Goal: Check status: Check status

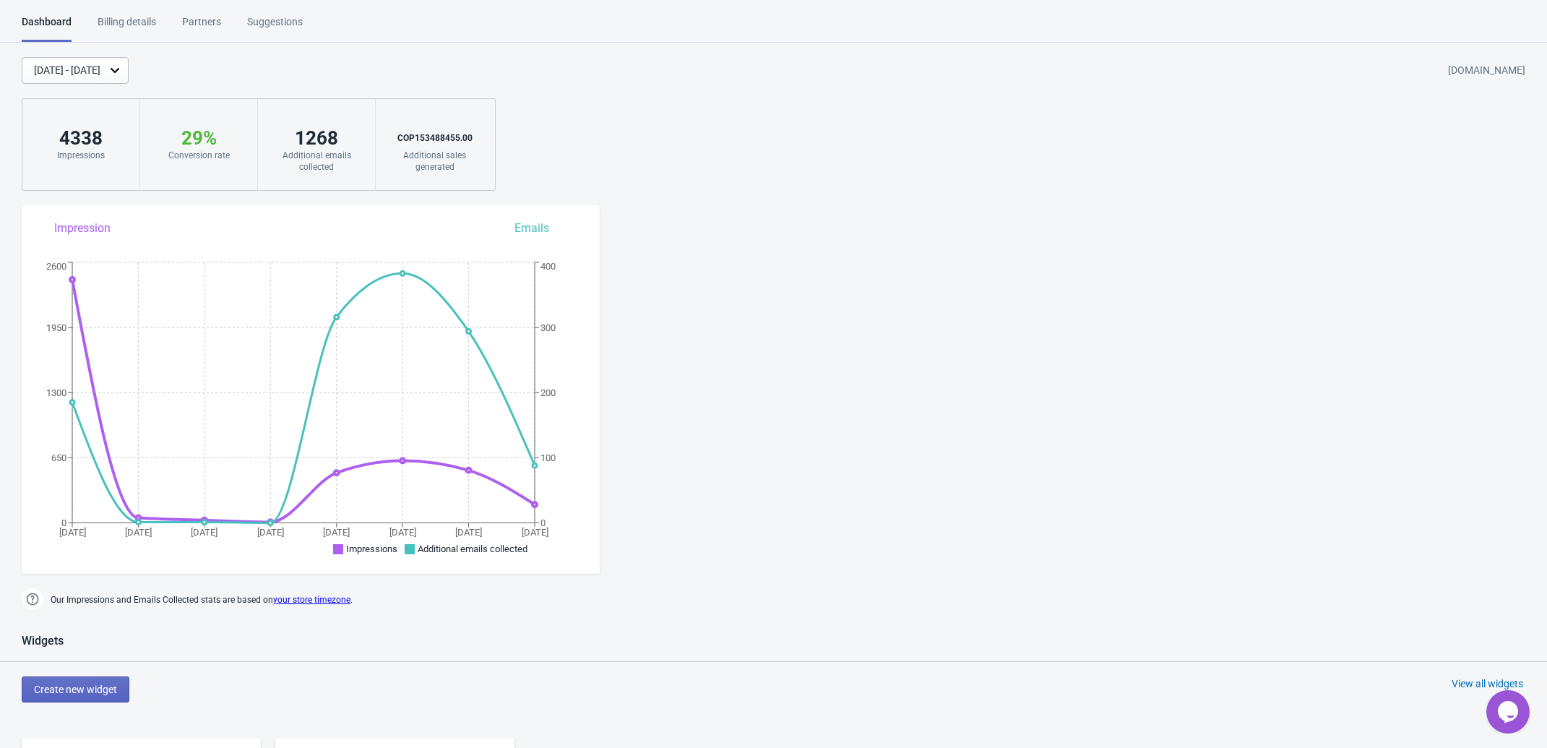
click at [129, 77] on div "[DATE] - [DATE]" at bounding box center [75, 70] width 107 height 27
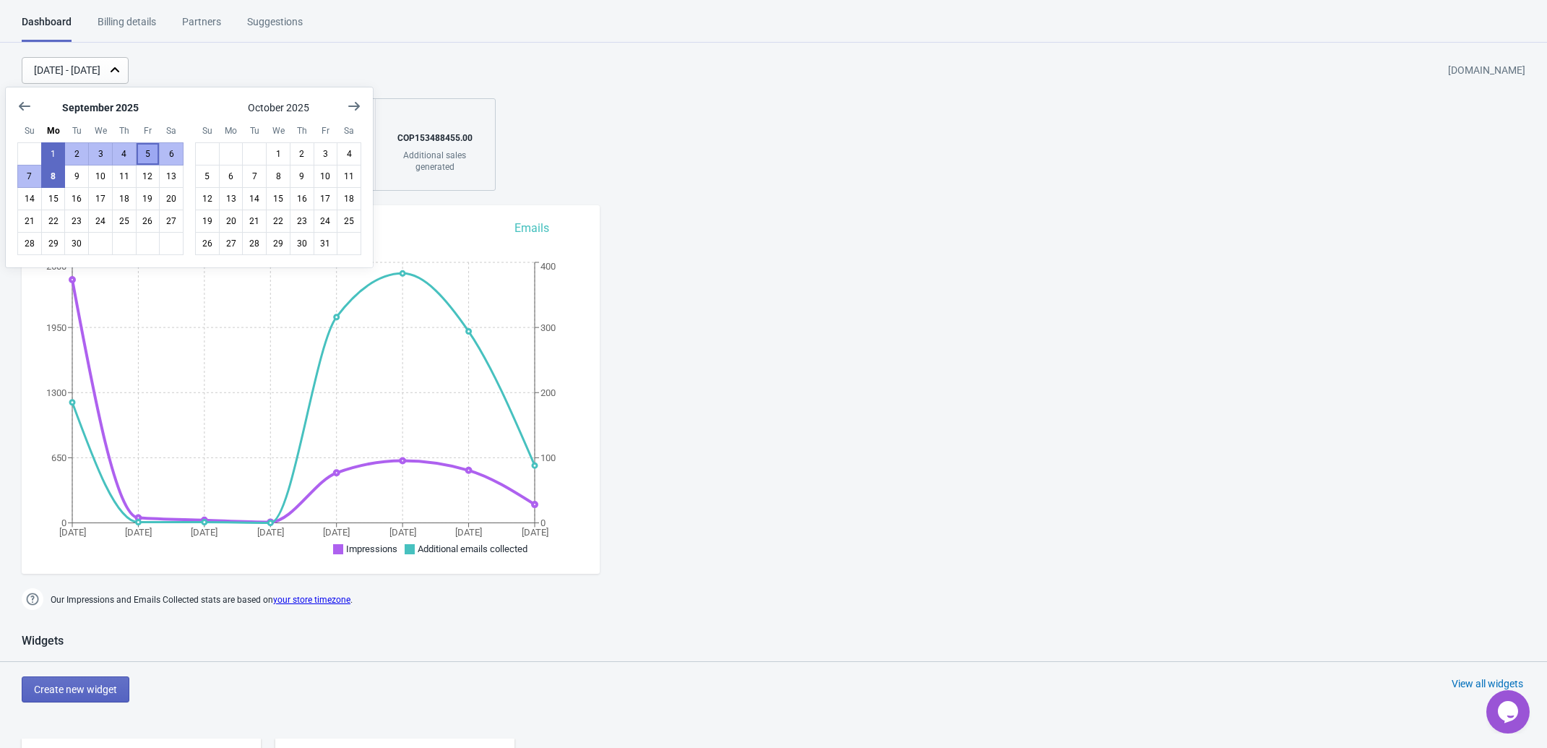
click at [146, 155] on button "5" at bounding box center [148, 153] width 25 height 23
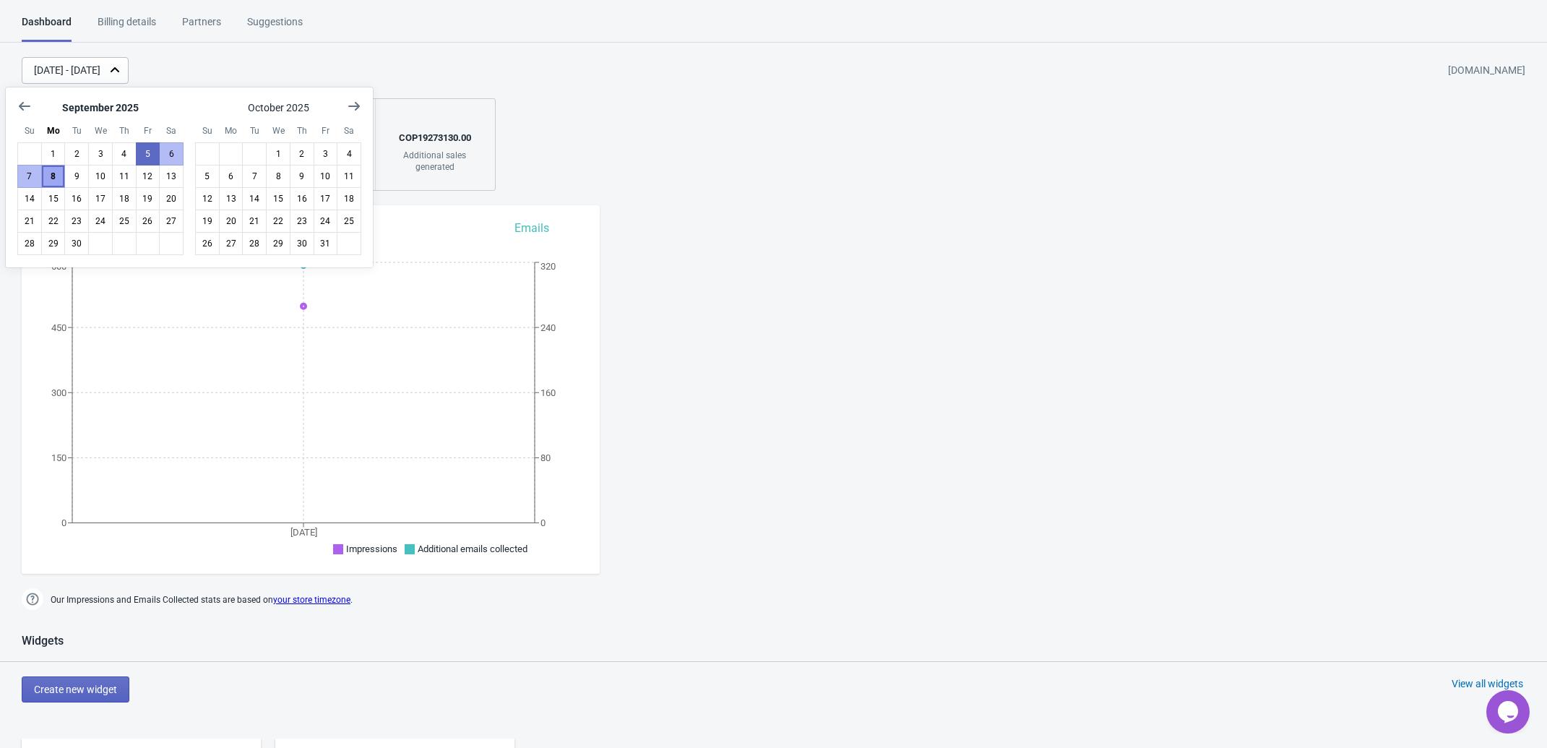
click at [49, 177] on button "8" at bounding box center [53, 176] width 25 height 23
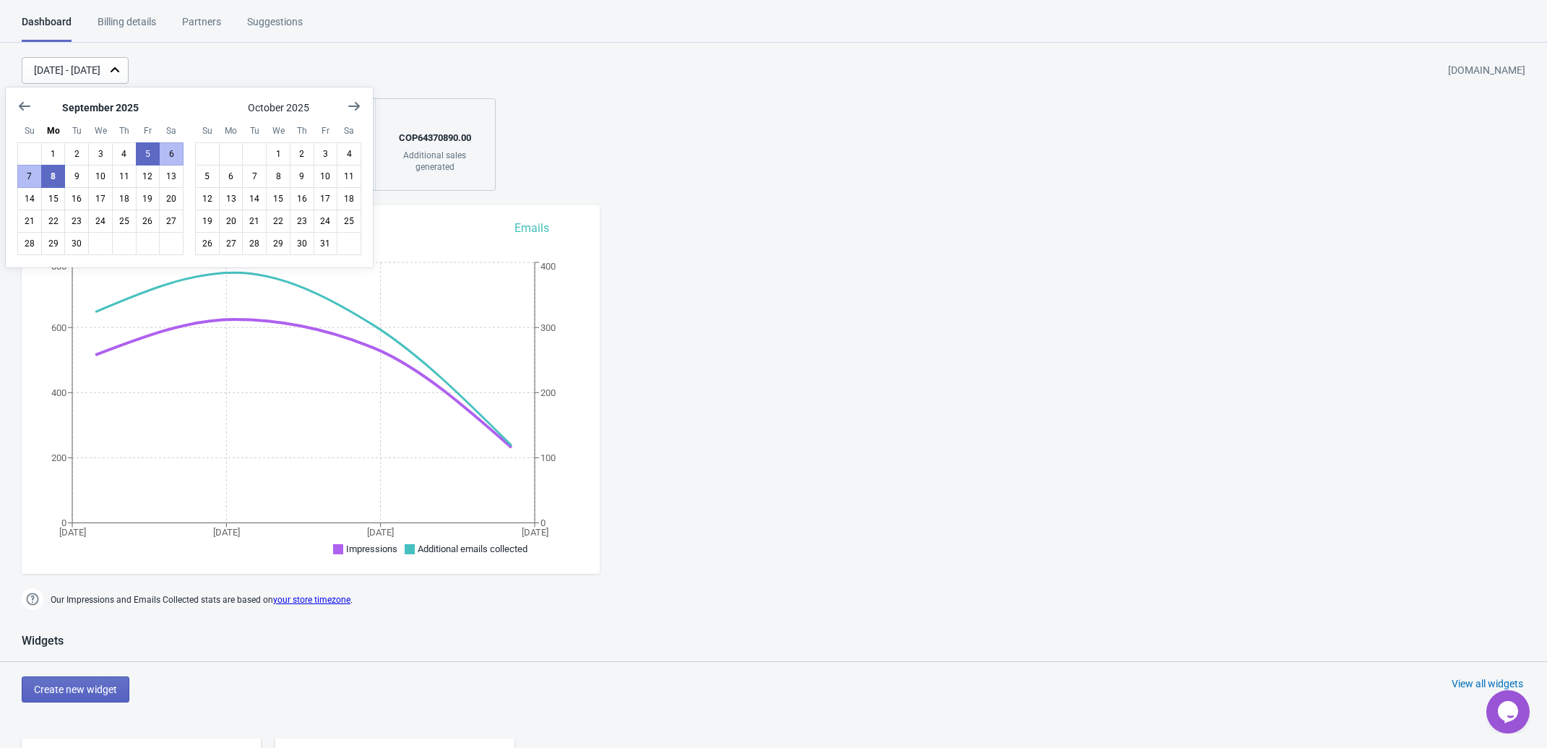
click at [591, 134] on div "[DATE] - [DATE] [DOMAIN_NAME] 1826 Impressions 59 % Your Tada Widget has a conv…" at bounding box center [773, 124] width 1547 height 134
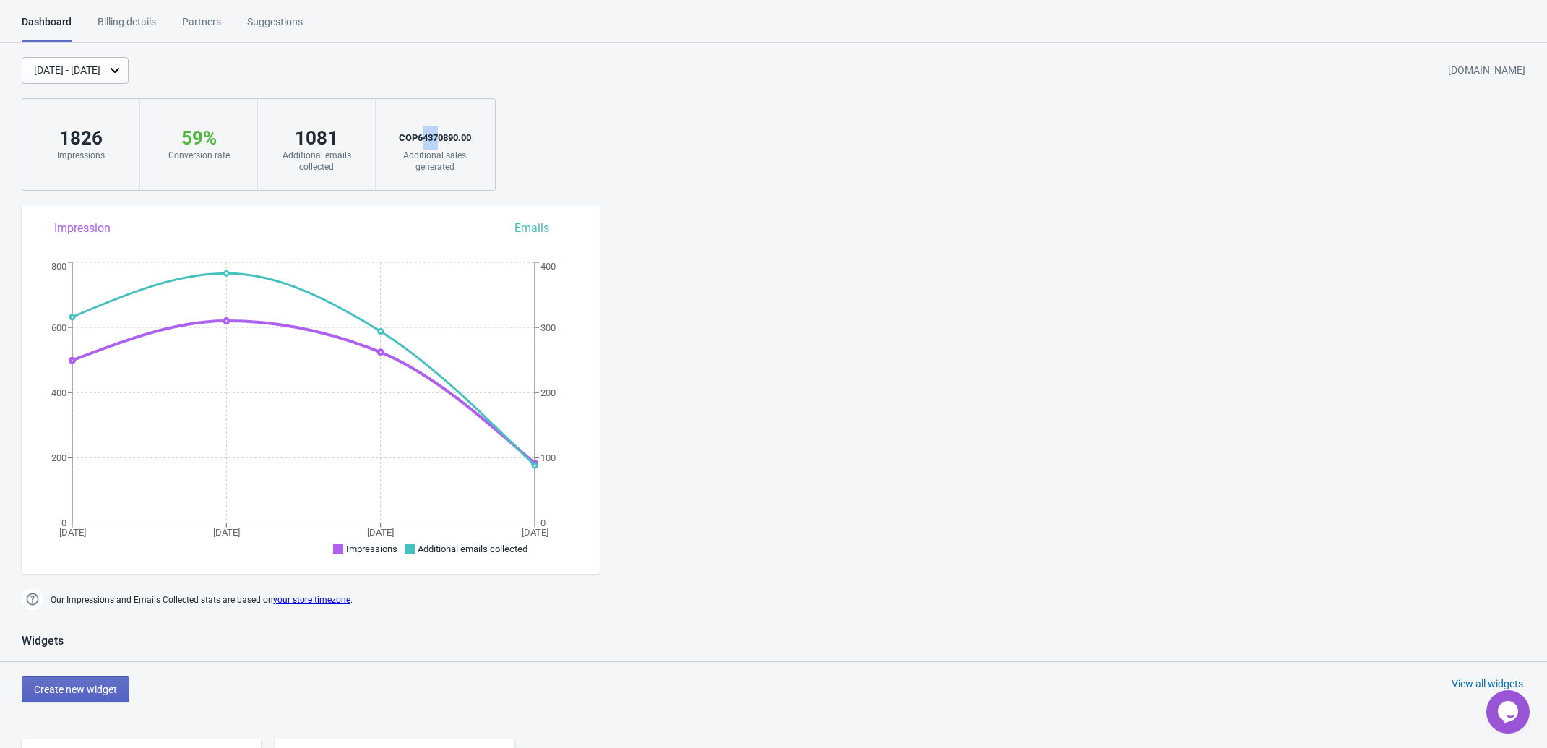
drag, startPoint x: 423, startPoint y: 137, endPoint x: 437, endPoint y: 136, distance: 13.7
click at [437, 136] on div "COP 64370890.00" at bounding box center [434, 137] width 89 height 23
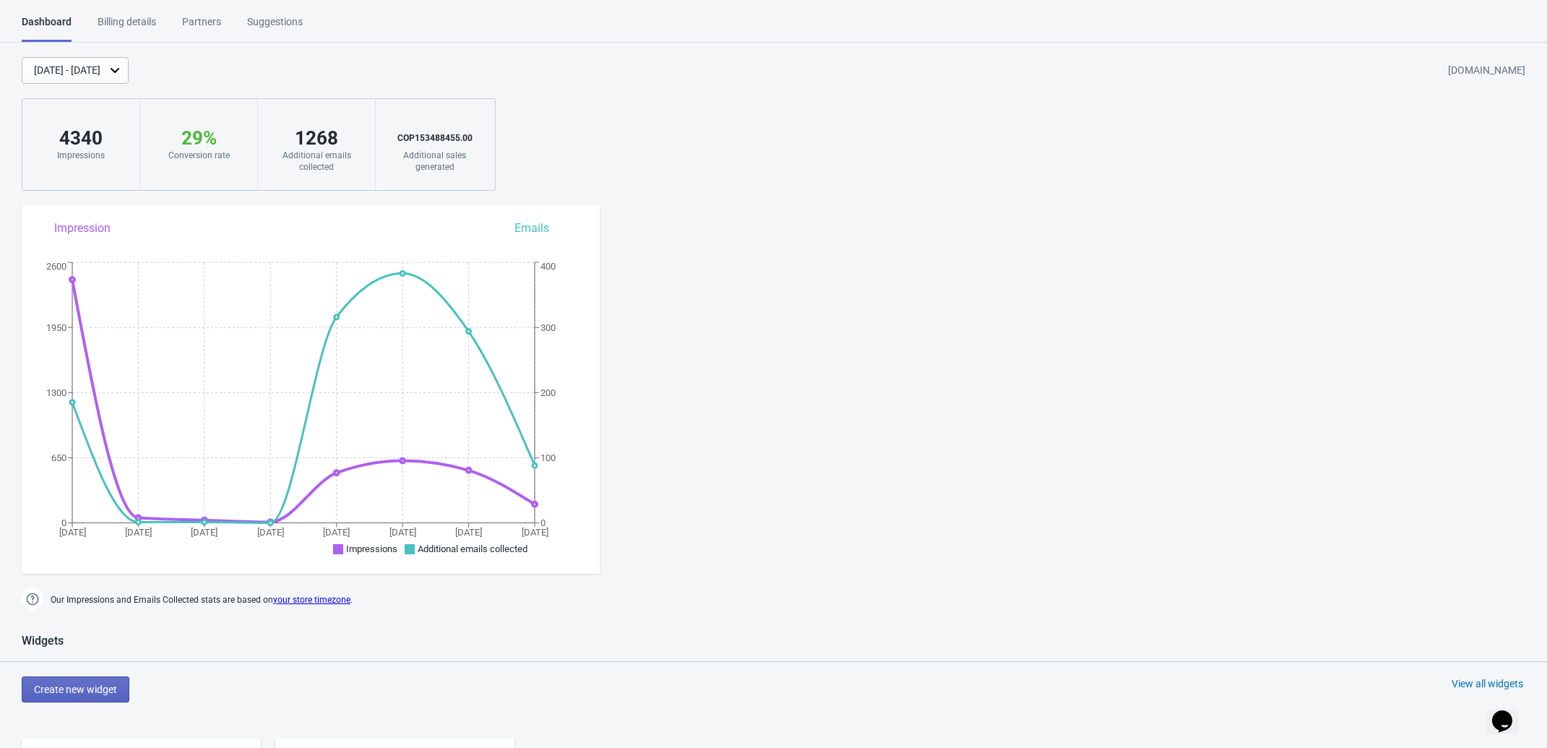
click at [100, 73] on div "[DATE] - [DATE]" at bounding box center [67, 70] width 66 height 15
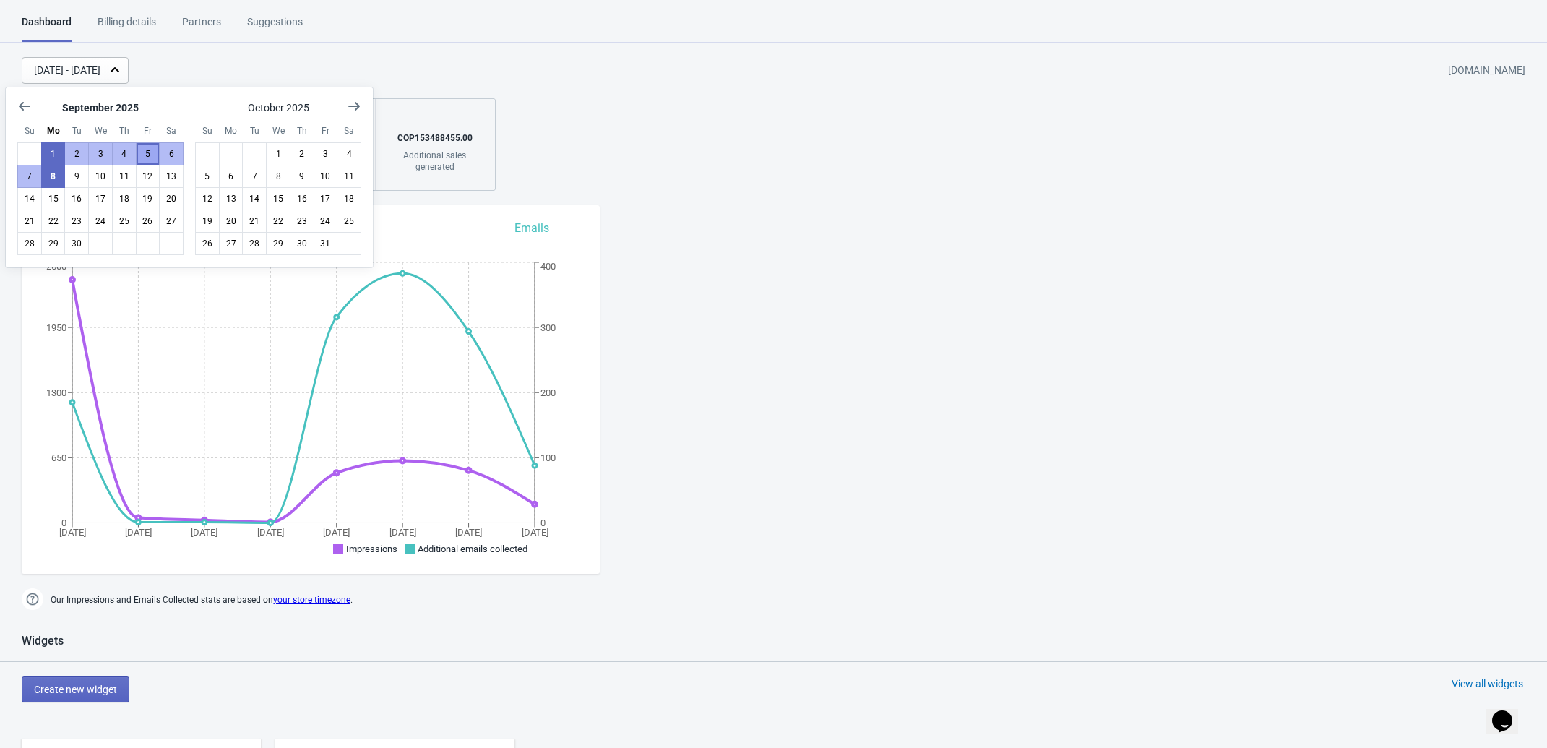
click at [146, 156] on button "5" at bounding box center [148, 153] width 25 height 23
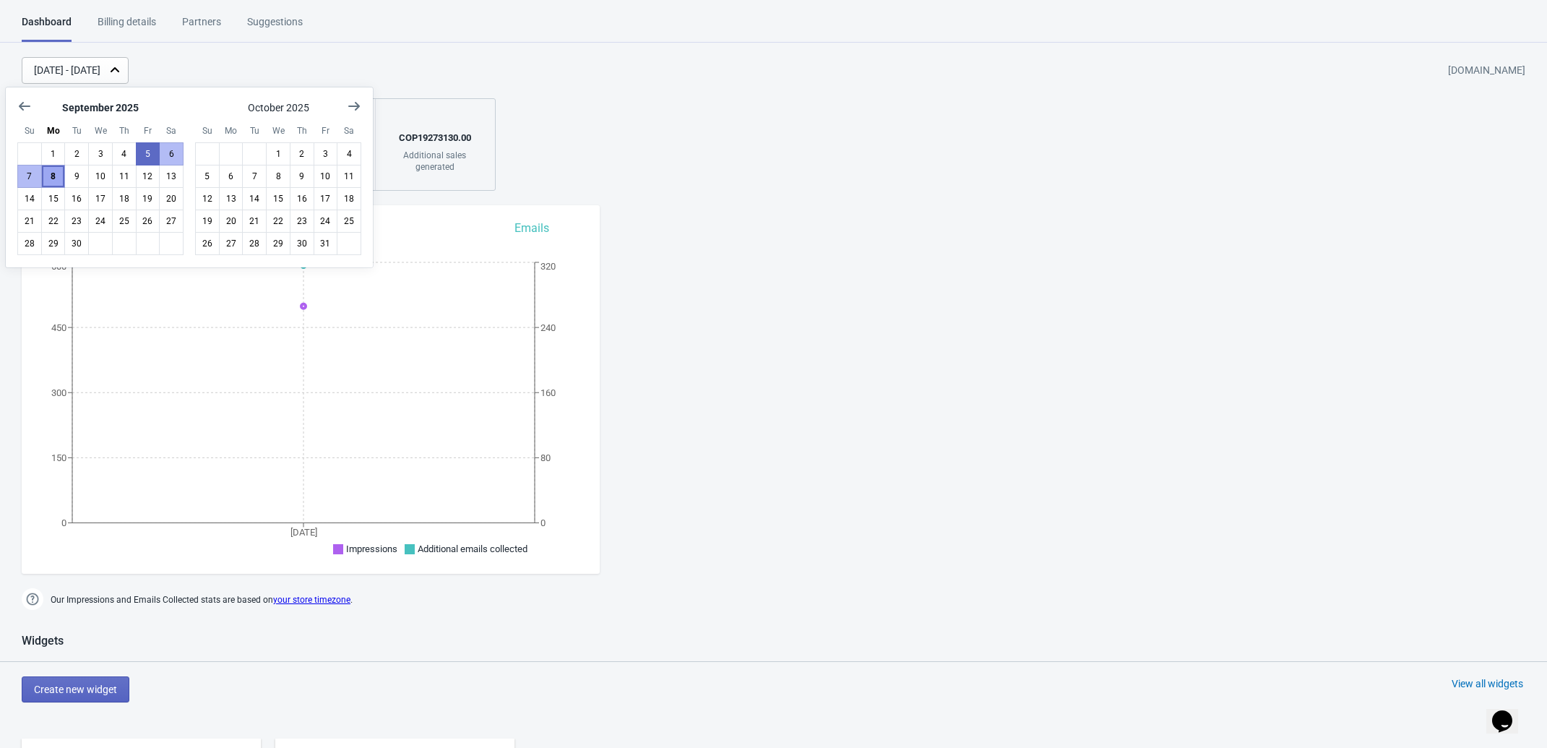
click at [51, 180] on button "8" at bounding box center [53, 176] width 25 height 23
click at [412, 57] on div "Sep 5, 2025 - Sep 8, 2025 invicta-colombia.myshopify.com" at bounding box center [784, 70] width 1525 height 27
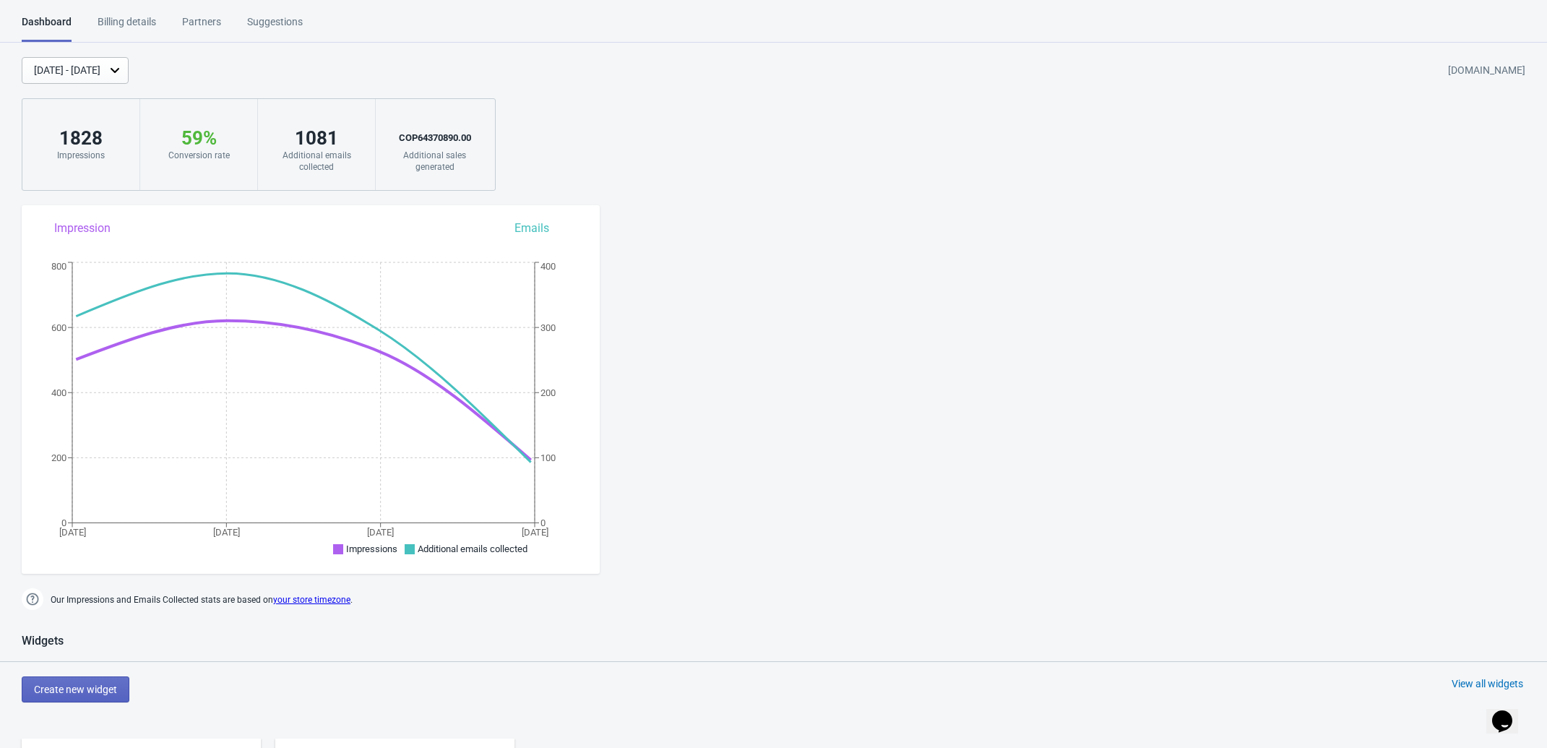
click at [423, 137] on div "COP 64370890.00" at bounding box center [434, 137] width 89 height 23
click at [77, 139] on div "1828" at bounding box center [81, 137] width 88 height 23
click at [83, 138] on div "1828" at bounding box center [81, 137] width 88 height 23
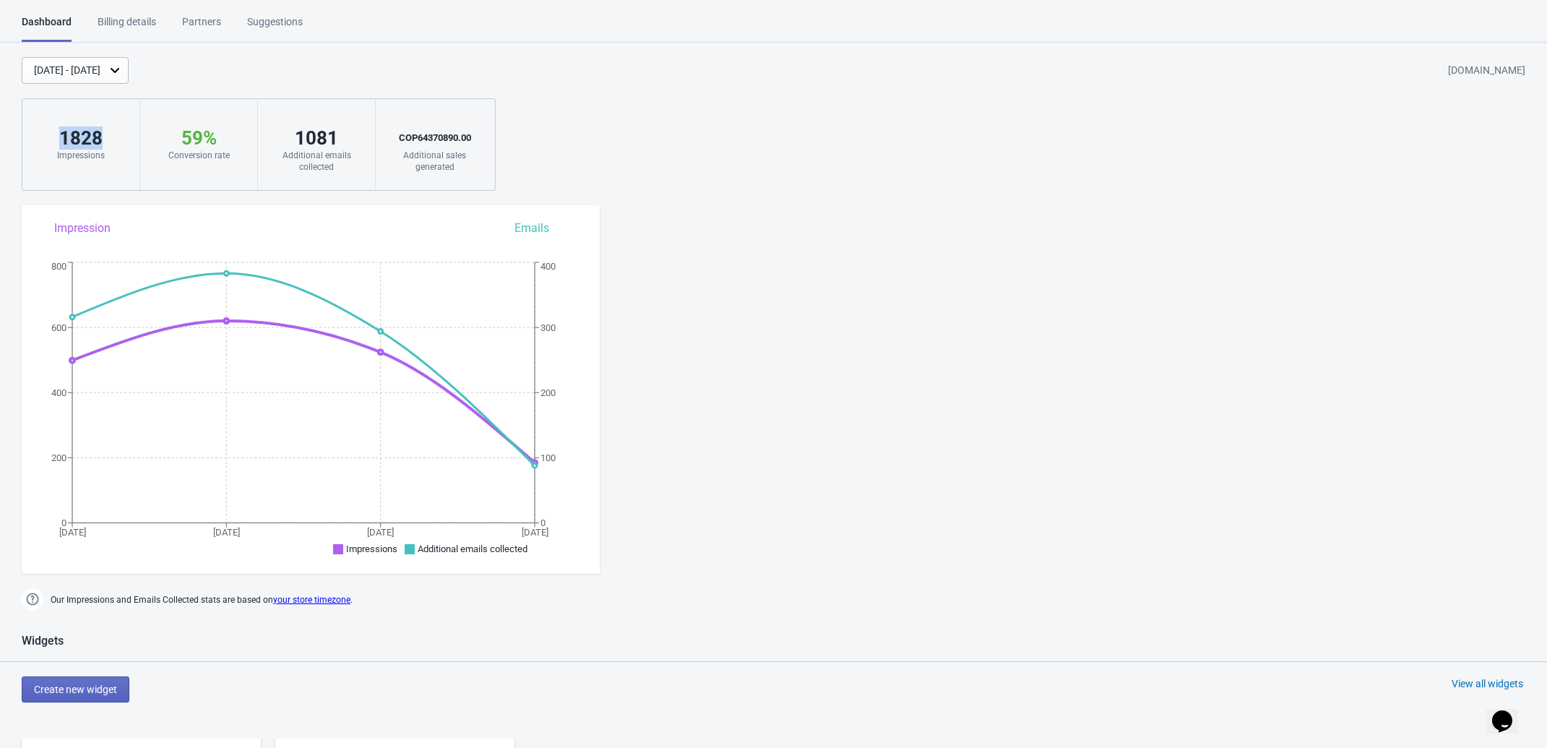
click at [83, 138] on div "1828" at bounding box center [81, 137] width 88 height 23
click at [85, 139] on div "1828" at bounding box center [81, 137] width 88 height 23
click at [200, 138] on div "59 %" at bounding box center [199, 137] width 88 height 23
click at [200, 139] on div "59 %" at bounding box center [199, 137] width 88 height 23
